Goal: Obtain resource: Obtain resource

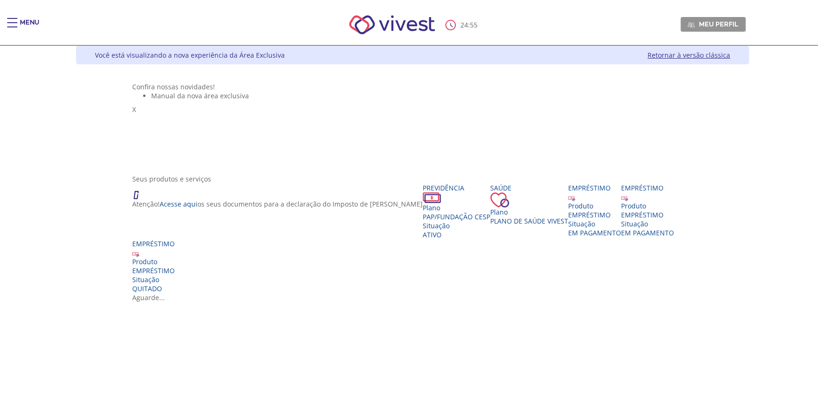
scroll to position [42, 0]
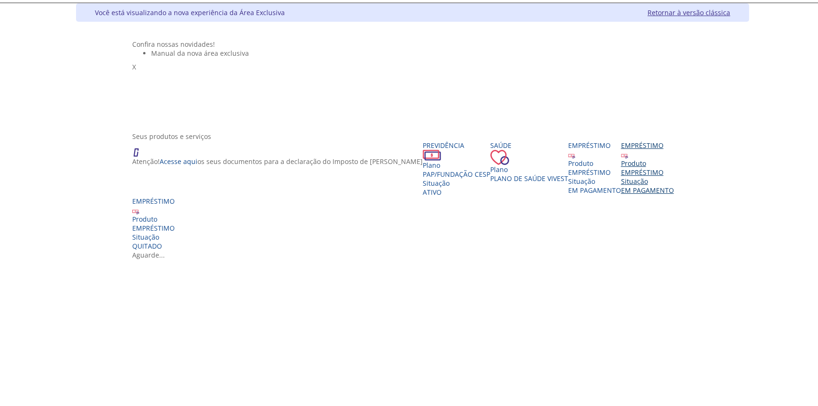
click at [621, 177] on div "EMPRÉSTIMO" at bounding box center [647, 172] width 53 height 9
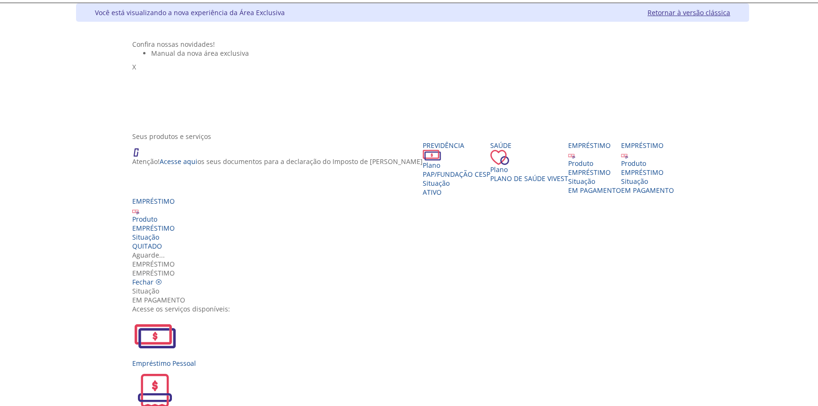
click at [340, 367] on div "2ª Via de Boleto de Cobrança" at bounding box center [412, 394] width 561 height 54
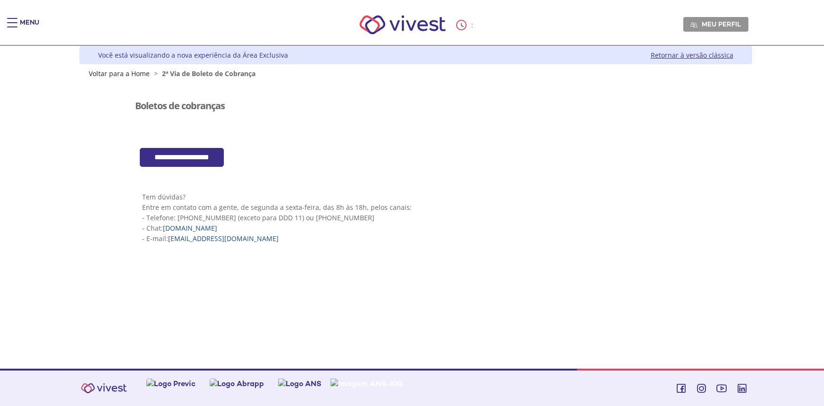
click at [351, 216] on p "Tem dúvidas? Entre em contato com a gente, de segunda a sexta-feira, das 8h às …" at bounding box center [415, 218] width 547 height 52
click at [218, 160] on input "**********" at bounding box center [182, 157] width 84 height 19
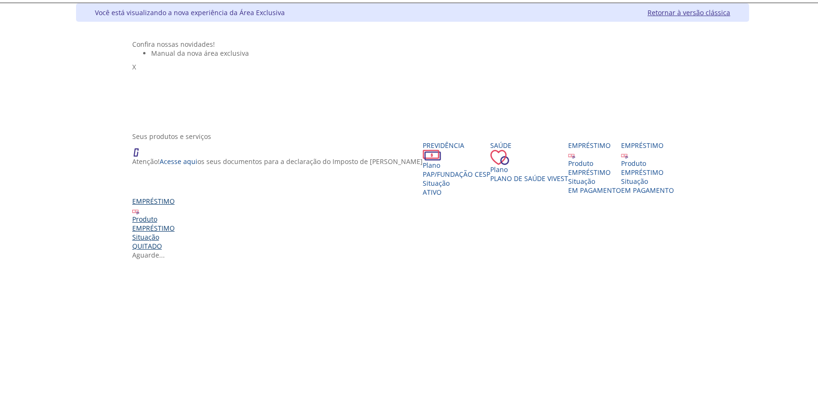
scroll to position [85, 0]
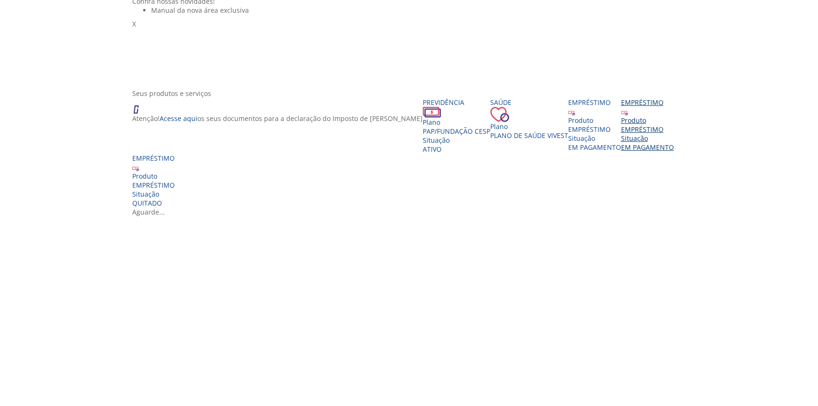
click at [621, 134] on div "EMPRÉSTIMO" at bounding box center [647, 129] width 53 height 9
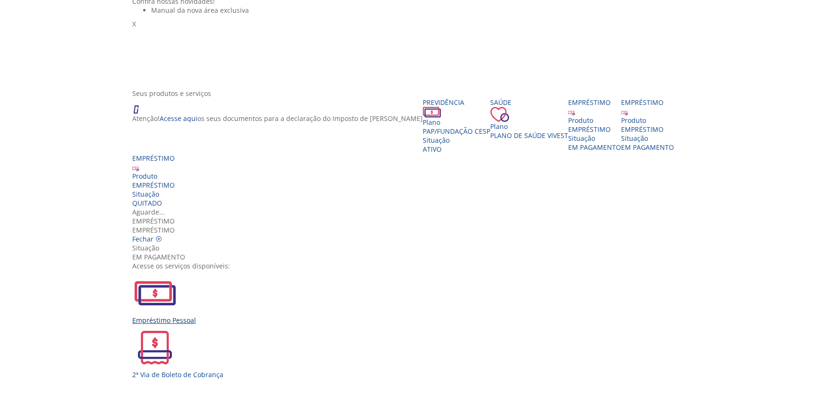
click at [178, 270] on img "Vivest" at bounding box center [154, 292] width 45 height 45
